Goal: Information Seeking & Learning: Check status

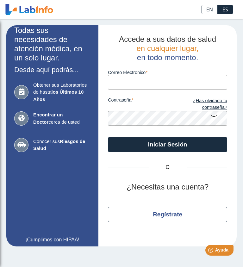
click at [131, 81] on input "Correo Electronico" at bounding box center [167, 82] width 119 height 14
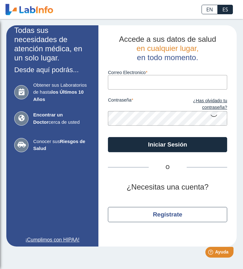
click at [142, 89] on input "Correo Electronico" at bounding box center [167, 82] width 119 height 14
type input "[EMAIL_ADDRESS][DOMAIN_NAME]"
click at [169, 144] on button "Iniciar Sesión" at bounding box center [167, 144] width 119 height 15
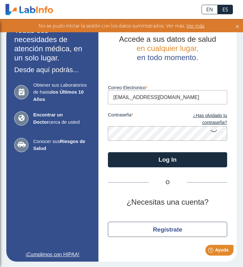
click at [215, 119] on link "¿Has olvidado tu contraseña?" at bounding box center [197, 119] width 59 height 14
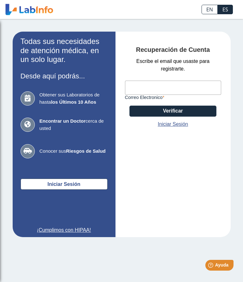
click at [144, 91] on input "Correo Electronico" at bounding box center [173, 88] width 96 height 14
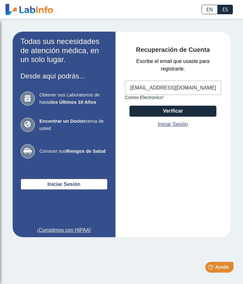
type input "[EMAIL_ADDRESS][DOMAIN_NAME]"
click at [177, 110] on button "Verificar" at bounding box center [172, 111] width 87 height 11
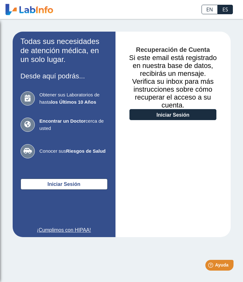
click at [170, 113] on link "Iniciar Sesión" at bounding box center [172, 114] width 87 height 11
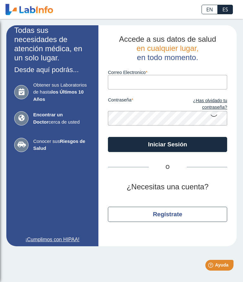
click at [138, 84] on input "Correo Electronico" at bounding box center [167, 82] width 119 height 14
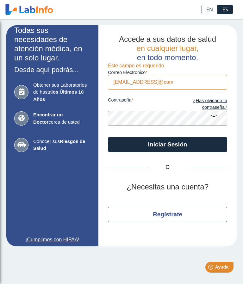
click at [163, 150] on button "Iniciar Sesión" at bounding box center [167, 144] width 119 height 15
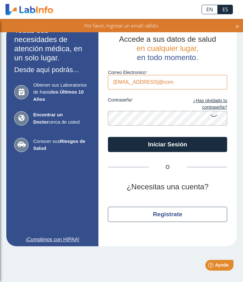
click at [191, 87] on input "[EMAIL_ADDRESS]@com" at bounding box center [167, 82] width 119 height 14
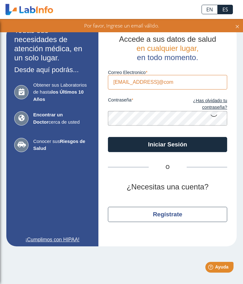
click at [167, 144] on button "Iniciar Sesión" at bounding box center [167, 144] width 119 height 15
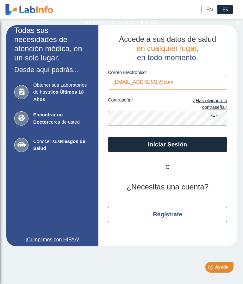
click at [167, 144] on button "Iniciar Sesión" at bounding box center [167, 144] width 119 height 15
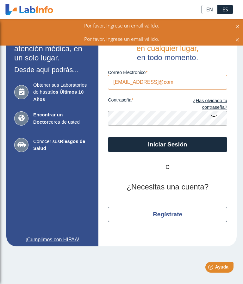
click at [167, 144] on button "Iniciar Sesión" at bounding box center [167, 144] width 119 height 15
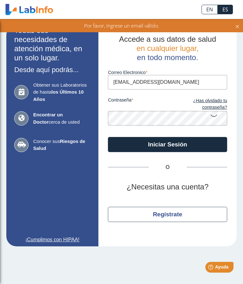
type input "[EMAIL_ADDRESS][DOMAIN_NAME]"
click at [184, 144] on button "Iniciar Sesión" at bounding box center [167, 144] width 119 height 15
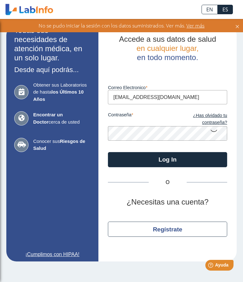
click at [213, 134] on icon at bounding box center [214, 130] width 8 height 12
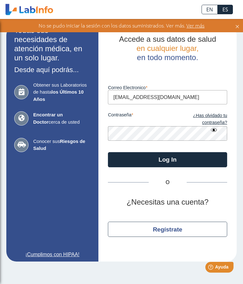
click at [177, 162] on button "Log In" at bounding box center [167, 159] width 119 height 15
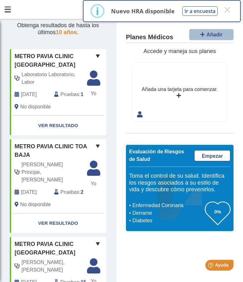
scroll to position [36, 0]
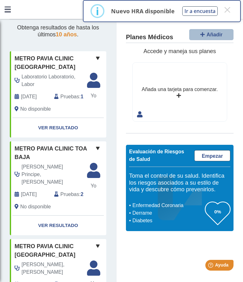
click at [71, 134] on link "Ver Resultado" at bounding box center [58, 128] width 96 height 20
click at [63, 135] on link "Ver Resultado" at bounding box center [58, 128] width 96 height 20
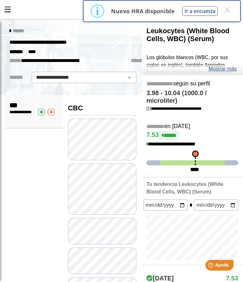
click at [100, 104] on h3 "CBC" at bounding box center [102, 108] width 68 height 8
click at [115, 44] on div "**********" at bounding box center [121, 42] width 233 height 11
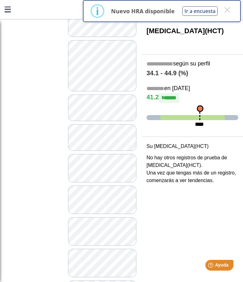
scroll to position [128, 0]
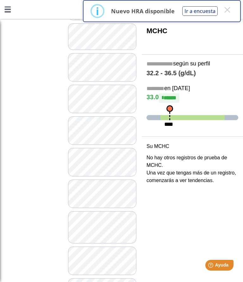
scroll to position [224, 0]
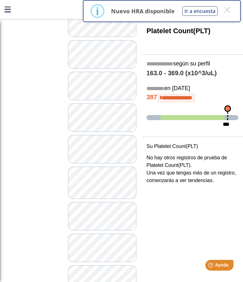
scroll to position [271, 0]
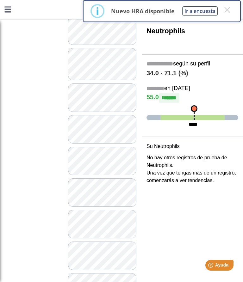
scroll to position [386, 0]
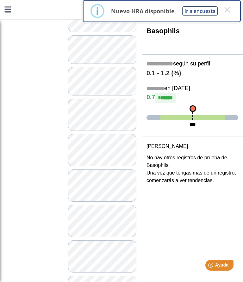
scroll to position [600, 0]
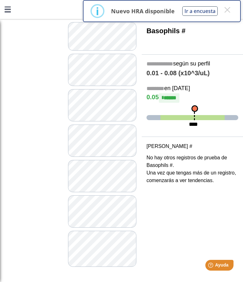
scroll to position [638, 0]
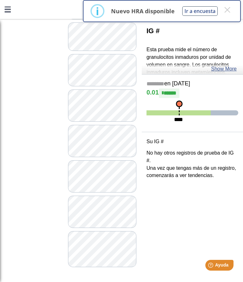
click at [14, 9] on link at bounding box center [7, 9] width 15 height 19
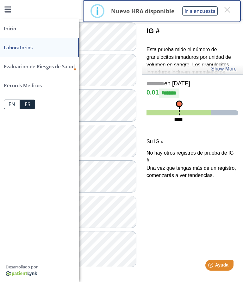
click at [193, 229] on div "*** IG # Esta prueba mide el número de granulocitos inmaduros por unidad de vol…" at bounding box center [192, 141] width 101 height 282
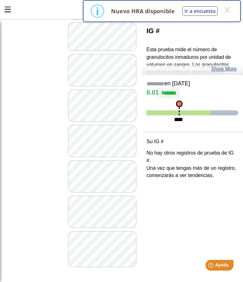
click at [196, 230] on div "*** IG # Esta prueba mide el número de granulocitos inmaduros por unidad de vol…" at bounding box center [192, 141] width 101 height 282
click at [227, 12] on button "×" at bounding box center [226, 9] width 11 height 11
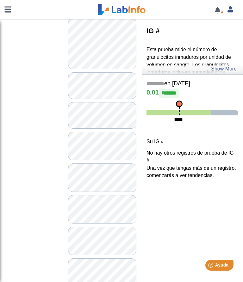
scroll to position [121, 0]
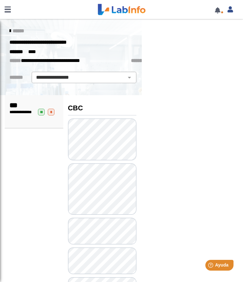
click at [127, 79] on select "**********" at bounding box center [84, 78] width 101 height 8
click at [127, 80] on select "**********" at bounding box center [84, 78] width 101 height 8
select select "***"
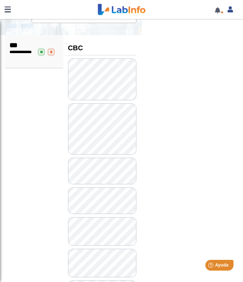
click at [217, 8] on link at bounding box center [217, 10] width 13 height 5
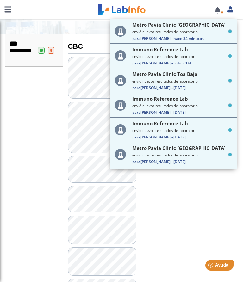
scroll to position [62, 0]
click at [220, 11] on link at bounding box center [217, 10] width 13 height 5
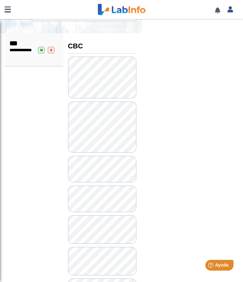
click at [218, 13] on link at bounding box center [217, 10] width 13 height 5
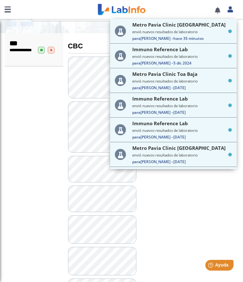
click at [209, 34] on small "envió nuevos resultados de laboratorio" at bounding box center [182, 31] width 100 height 5
click at [209, 32] on small "envió nuevos resultados de laboratorio" at bounding box center [182, 31] width 100 height 5
click at [193, 204] on div at bounding box center [192, 141] width 101 height 282
